Goal: Task Accomplishment & Management: Manage account settings

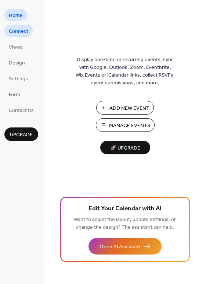
click at [25, 35] on span "Connect" at bounding box center [18, 32] width 19 height 8
click at [11, 33] on span "Connect" at bounding box center [18, 32] width 19 height 8
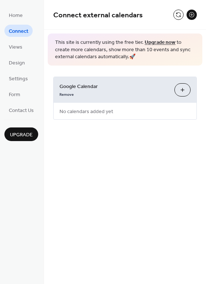
click at [25, 51] on li "Views" at bounding box center [15, 46] width 22 height 12
click at [21, 50] on span "Views" at bounding box center [16, 47] width 14 height 8
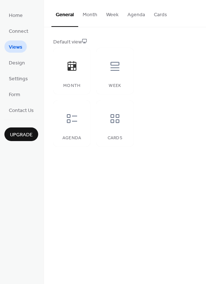
click at [29, 65] on ul "Home Connect Views Design Settings Form Contact Us" at bounding box center [21, 62] width 34 height 107
click at [22, 65] on span "Design" at bounding box center [17, 63] width 16 height 8
